Goal: Task Accomplishment & Management: Use online tool/utility

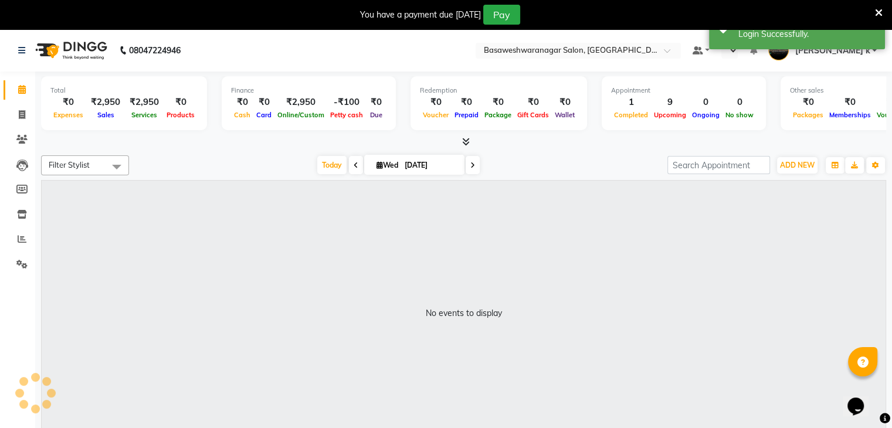
select select "en"
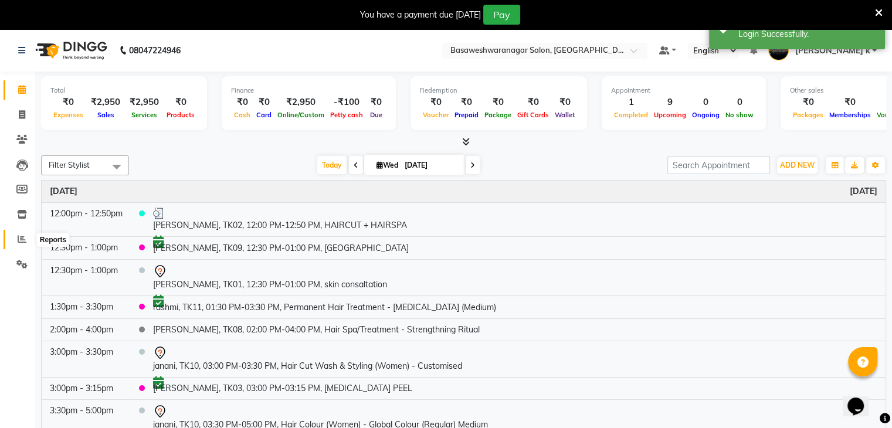
click at [22, 240] on icon at bounding box center [22, 239] width 9 height 9
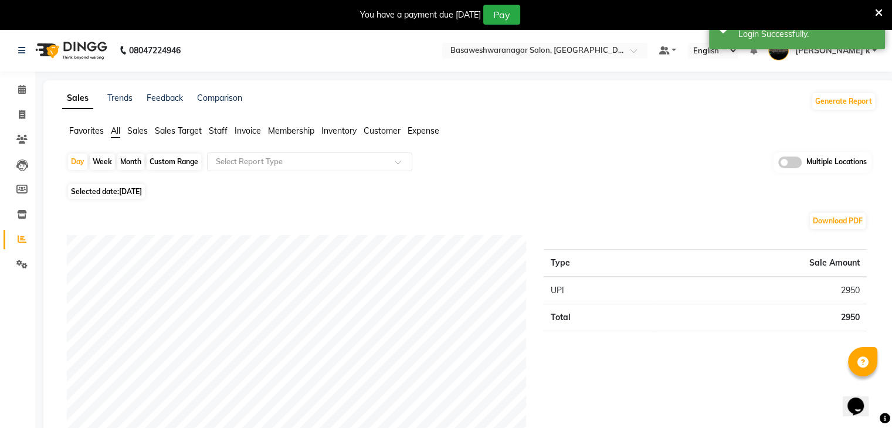
click at [188, 160] on div "Custom Range" at bounding box center [174, 162] width 55 height 16
select select "9"
select select "2025"
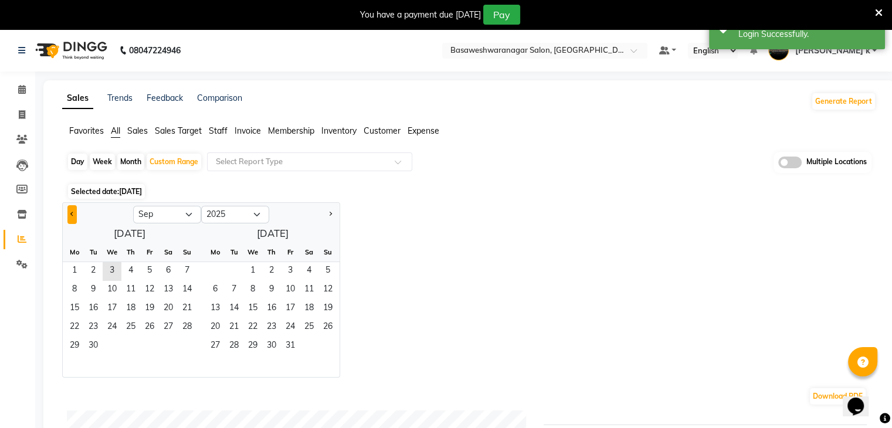
click at [72, 216] on span "Previous month" at bounding box center [72, 214] width 4 height 4
select select "8"
click at [115, 329] on span "20" at bounding box center [112, 328] width 19 height 19
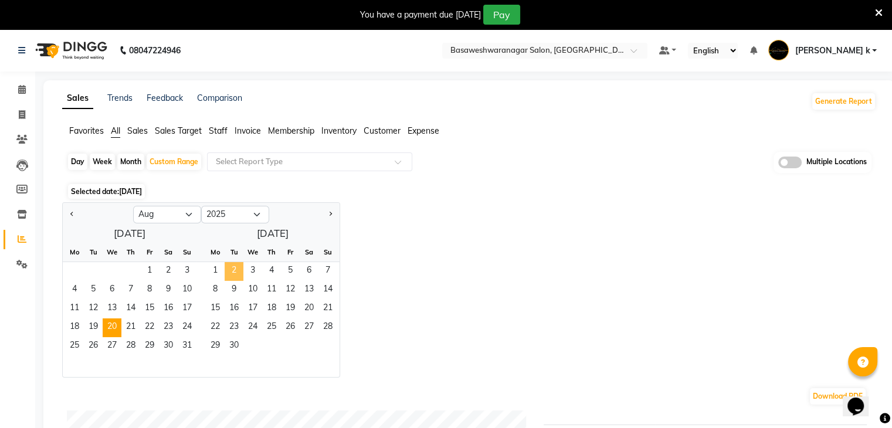
click at [240, 275] on span "2" at bounding box center [234, 271] width 19 height 19
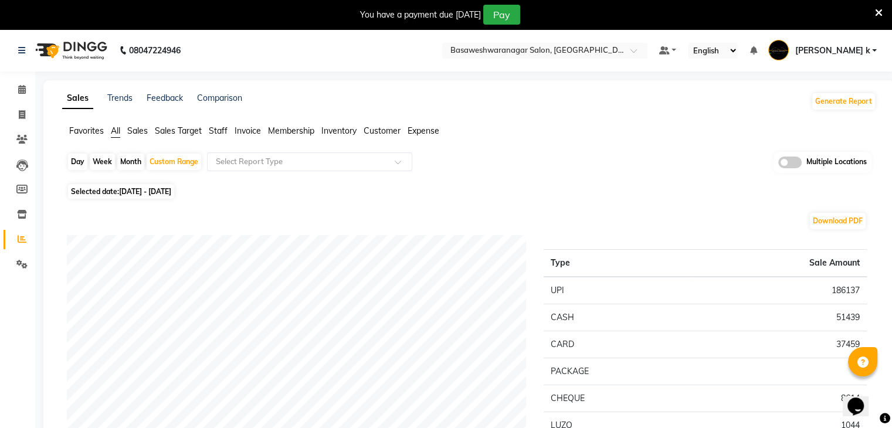
click at [556, 171] on div "Day Week Month Custom Range Select Report Type Multiple Locations" at bounding box center [469, 166] width 805 height 29
drag, startPoint x: 787, startPoint y: 168, endPoint x: 793, endPoint y: 165, distance: 6.3
click at [787, 168] on span at bounding box center [790, 163] width 23 height 12
click at [779, 164] on input "checkbox" at bounding box center [779, 164] width 0 height 0
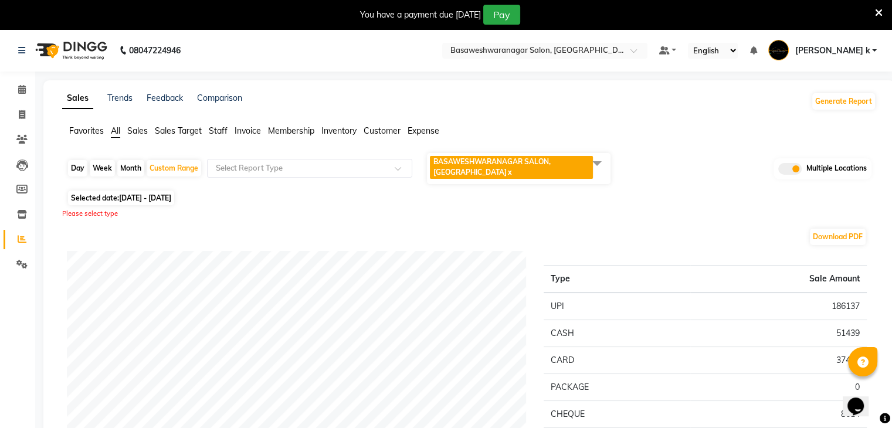
drag, startPoint x: 594, startPoint y: 165, endPoint x: 580, endPoint y: 179, distance: 19.5
click at [594, 165] on span at bounding box center [596, 163] width 23 height 22
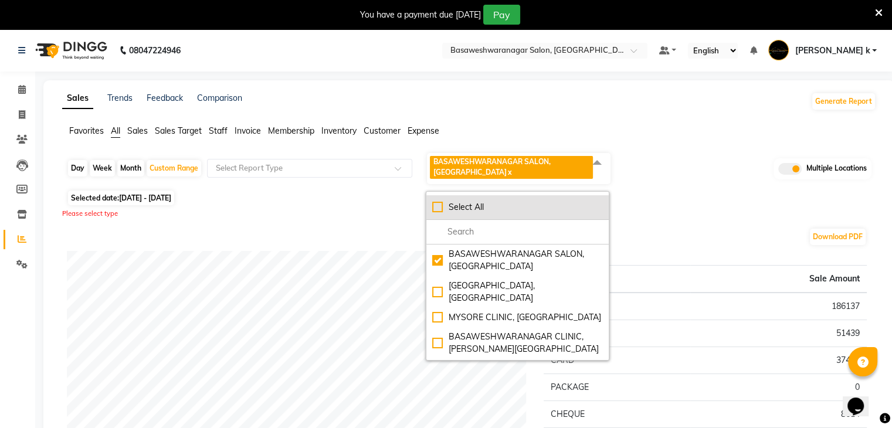
click at [436, 213] on li "Select All" at bounding box center [518, 207] width 182 height 25
checkbox input "true"
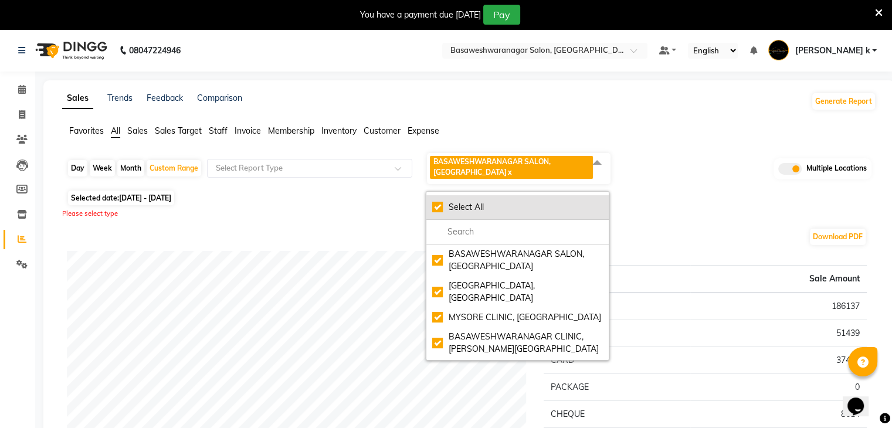
checkbox input "true"
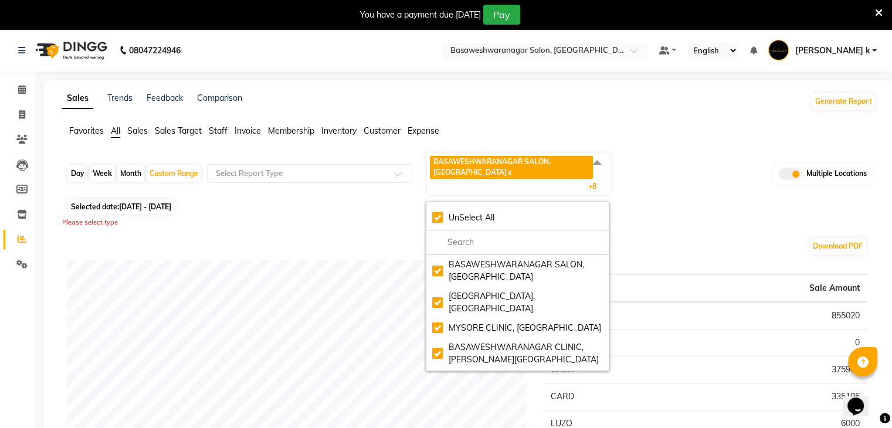
click at [690, 131] on ul "Favorites All Sales Sales Target Staff Invoice Membership Inventory Customer Ex…" at bounding box center [469, 131] width 814 height 13
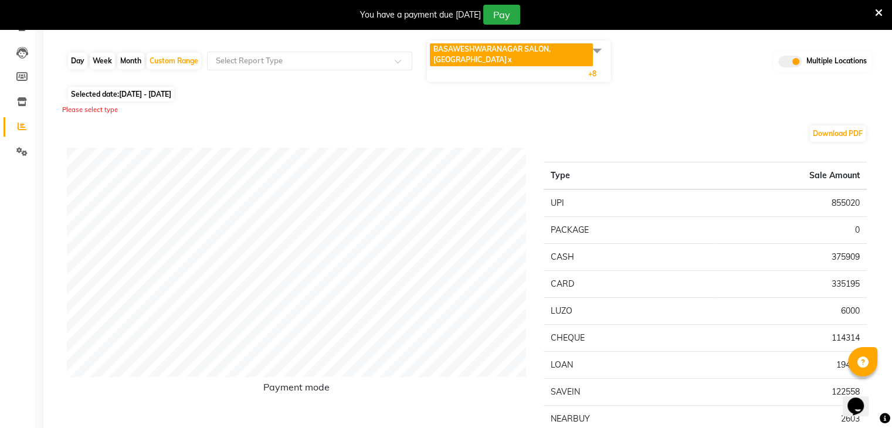
scroll to position [176, 0]
